Goal: Complete application form: Complete application form

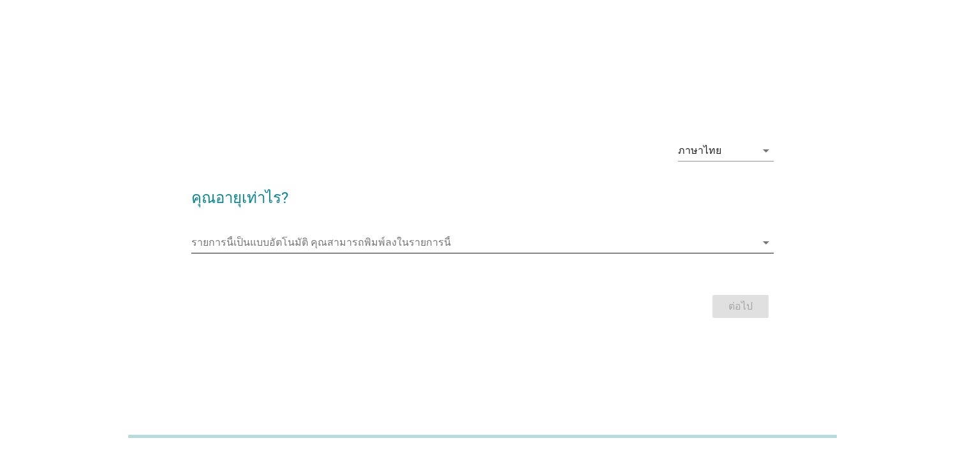
click at [538, 235] on input "รายการนี้เป็นแบบอัตโนมัติ คุณสามารถพิมพ์ลงในรายการนี้" at bounding box center [473, 242] width 565 height 20
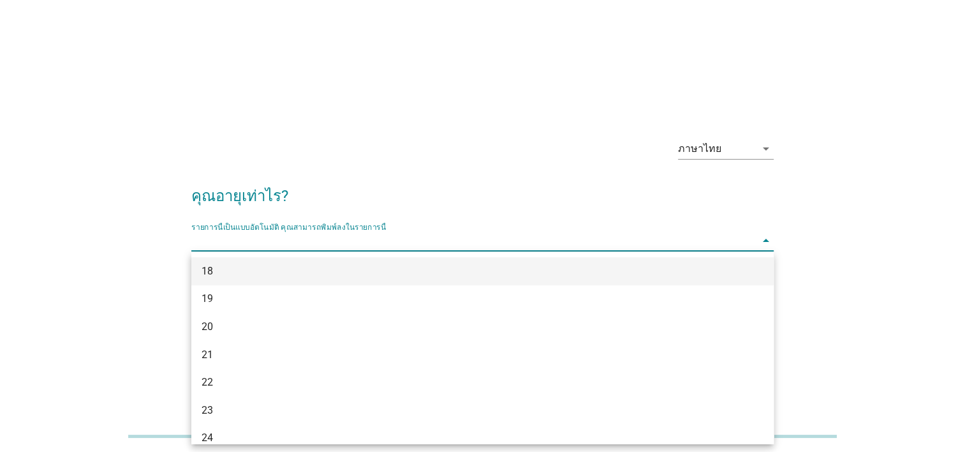
click at [324, 265] on div "18" at bounding box center [459, 270] width 515 height 15
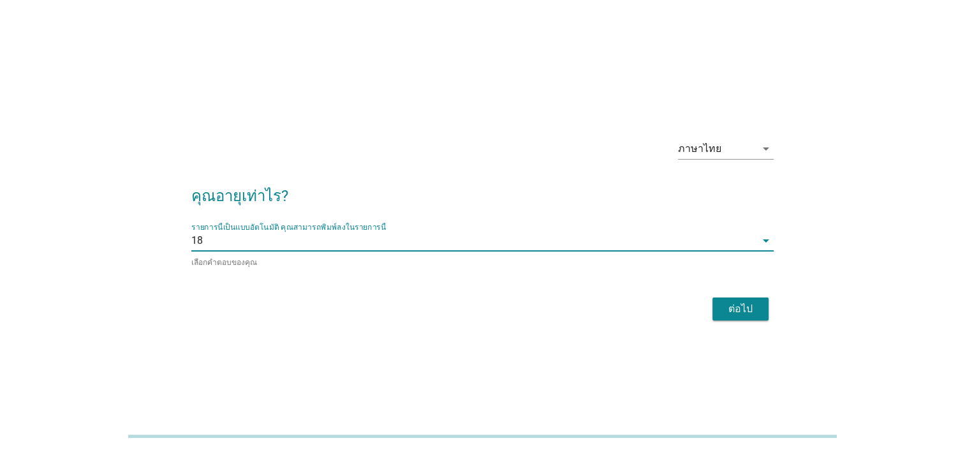
click at [750, 309] on div "ต่อไป" at bounding box center [741, 308] width 36 height 15
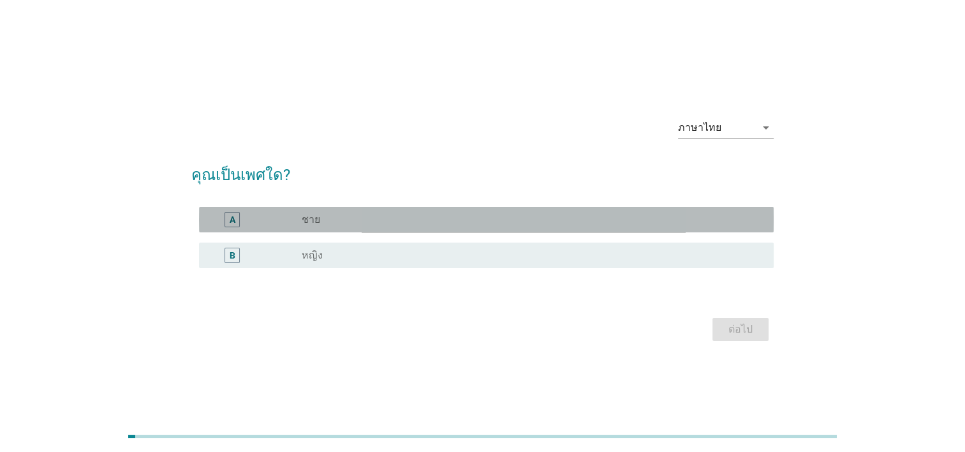
click at [385, 212] on div "A radio_button_unchecked ชาย" at bounding box center [486, 220] width 575 height 26
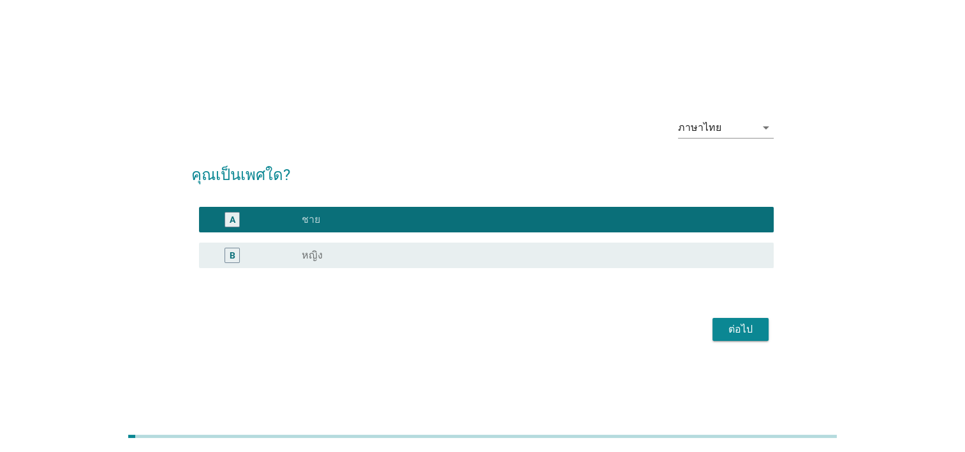
drag, startPoint x: 727, startPoint y: 314, endPoint x: 732, endPoint y: 321, distance: 8.2
click at [729, 316] on div "ต่อไป" at bounding box center [482, 329] width 582 height 31
click at [733, 322] on div "ต่อไป" at bounding box center [741, 328] width 36 height 15
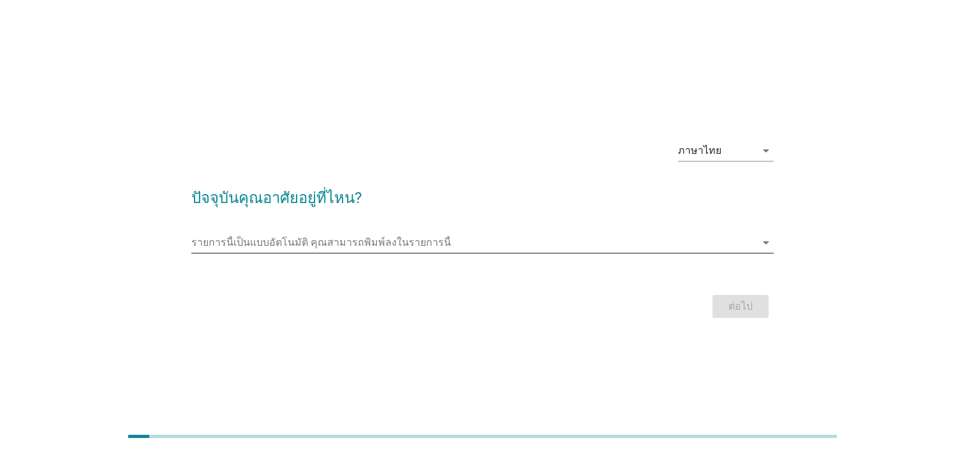
click at [512, 241] on input "รายการนี้เป็นแบบอัตโนมัติ คุณสามารถพิมพ์ลงในรายการนี้" at bounding box center [473, 242] width 565 height 20
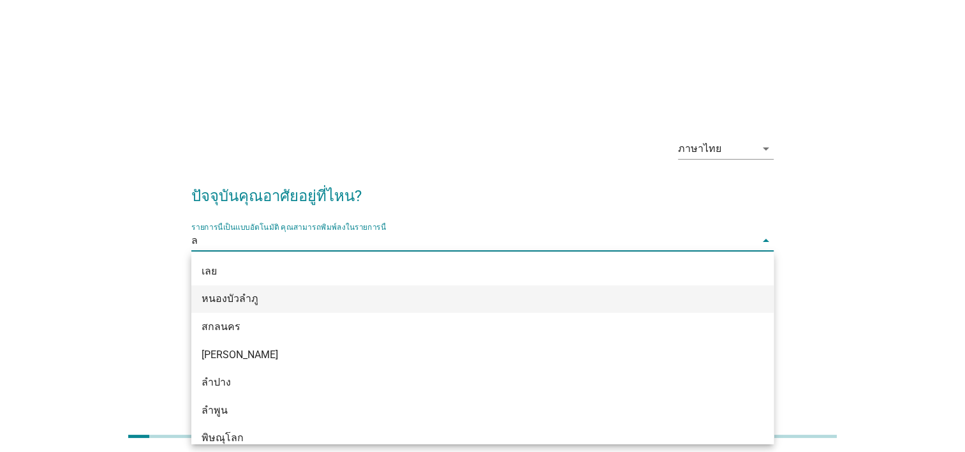
type input "ลพ"
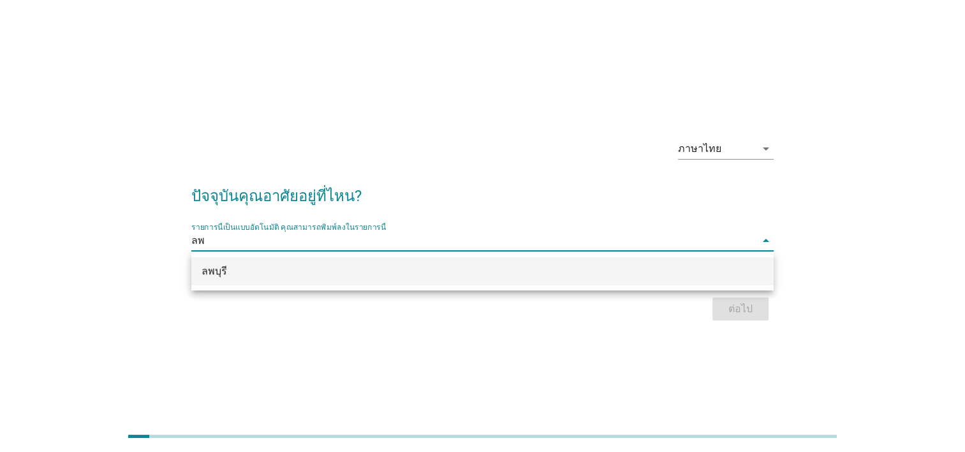
click at [425, 262] on div "ลพบุรี" at bounding box center [482, 271] width 582 height 28
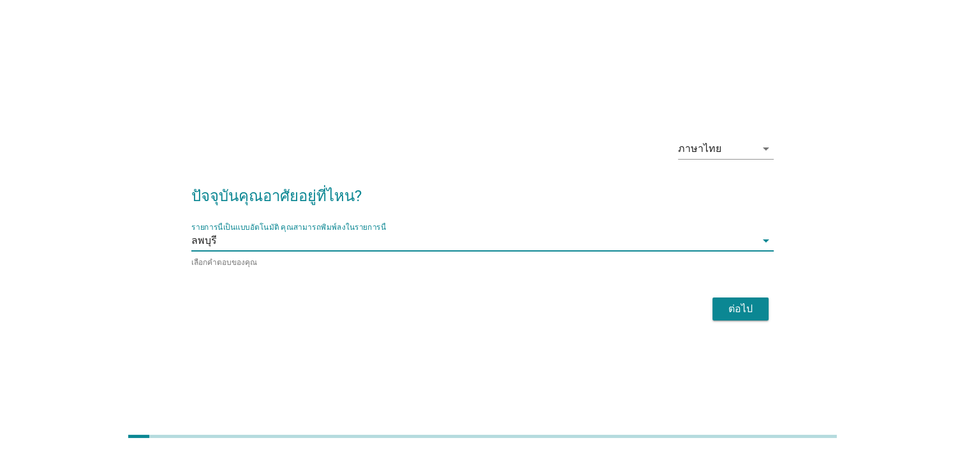
click at [741, 307] on div "ต่อไป" at bounding box center [741, 308] width 36 height 15
